Goal: Task Accomplishment & Management: Manage account settings

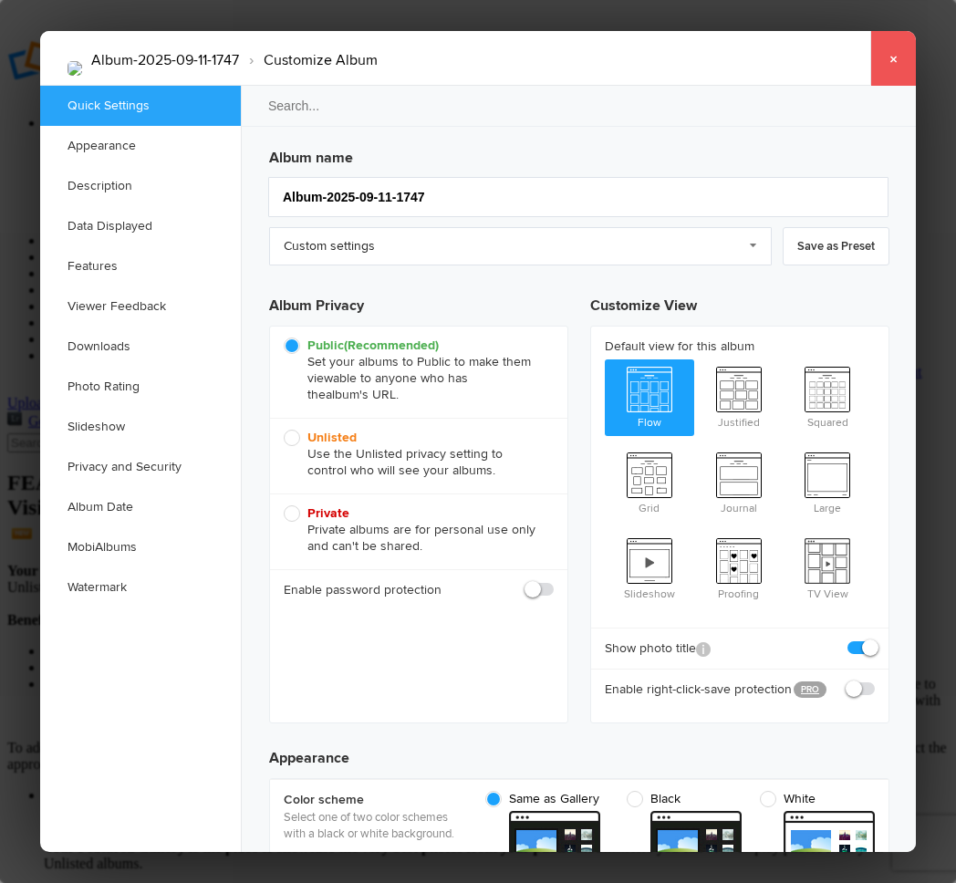
click at [896, 58] on link "×" at bounding box center [893, 58] width 46 height 55
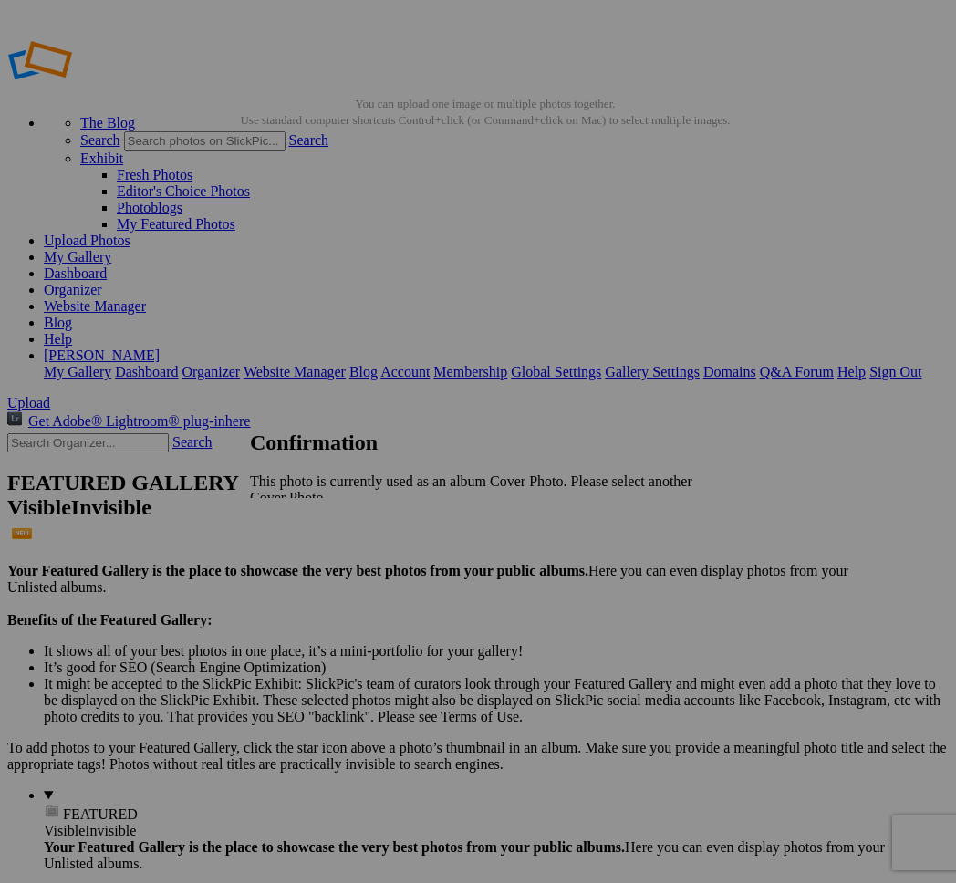
click at [311, 521] on span "OK" at bounding box center [300, 529] width 21 height 16
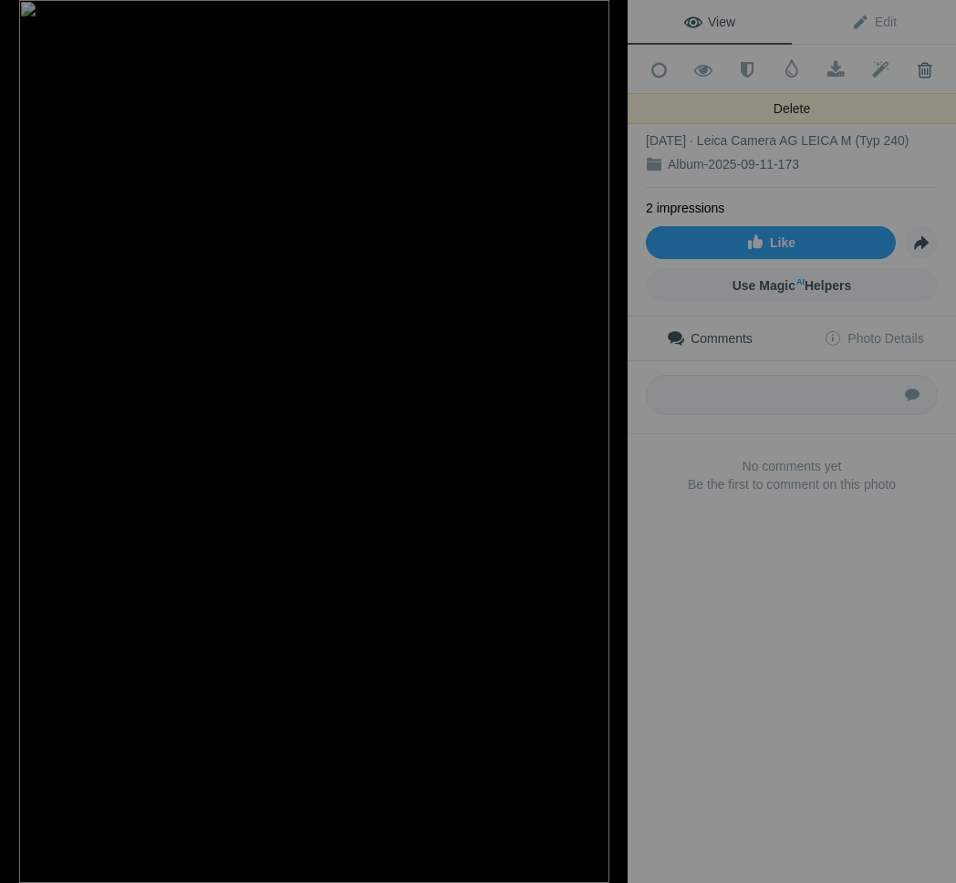
click at [925, 67] on span at bounding box center [924, 70] width 45 height 18
click at [923, 62] on span at bounding box center [924, 70] width 45 height 18
